Goal: Task Accomplishment & Management: Use online tool/utility

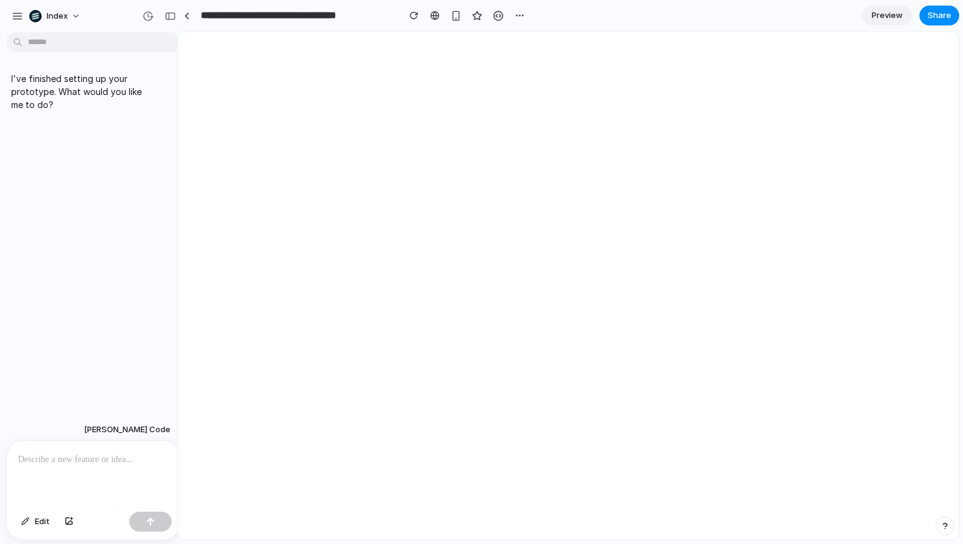
drag, startPoint x: 336, startPoint y: 162, endPoint x: 177, endPoint y: 170, distance: 158.7
